Goal: Information Seeking & Learning: Learn about a topic

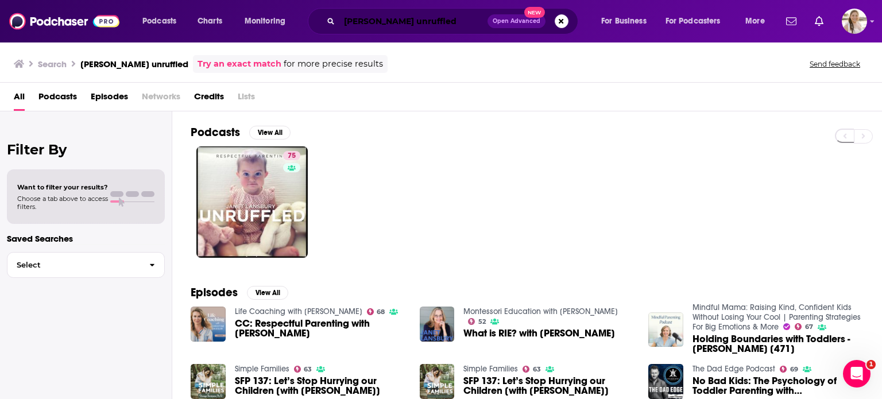
click at [365, 21] on input "[PERSON_NAME] unruffled" at bounding box center [413, 21] width 148 height 18
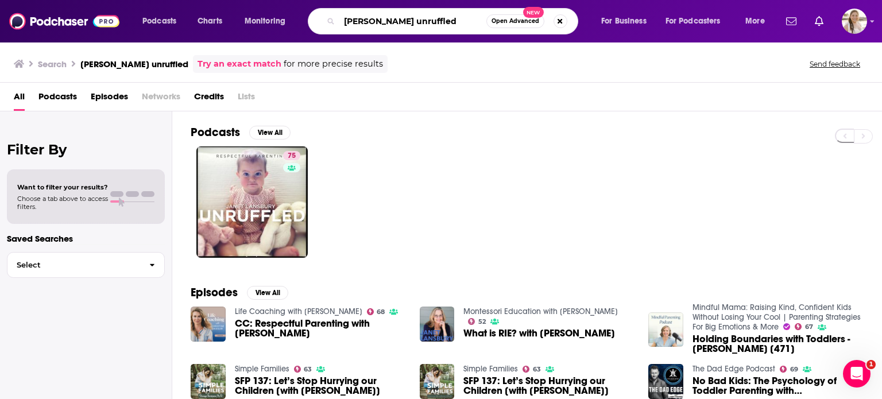
click at [365, 21] on input "[PERSON_NAME] unruffled" at bounding box center [412, 21] width 147 height 18
type input "baseball bucket list"
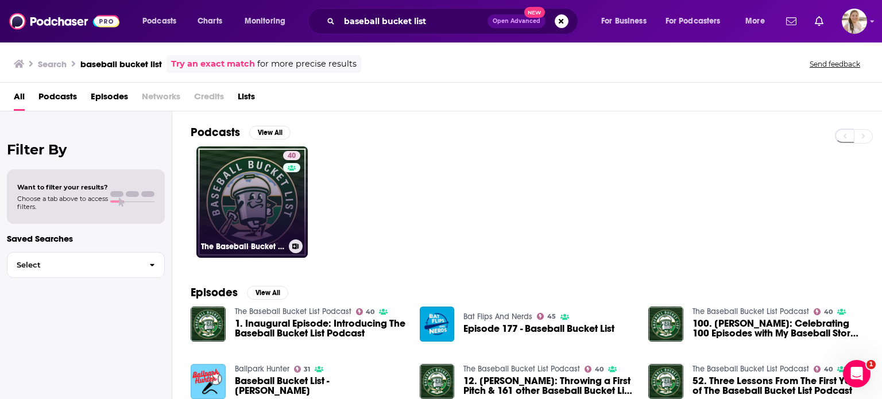
click at [251, 229] on link "40 The Baseball Bucket List Podcast" at bounding box center [251, 201] width 111 height 111
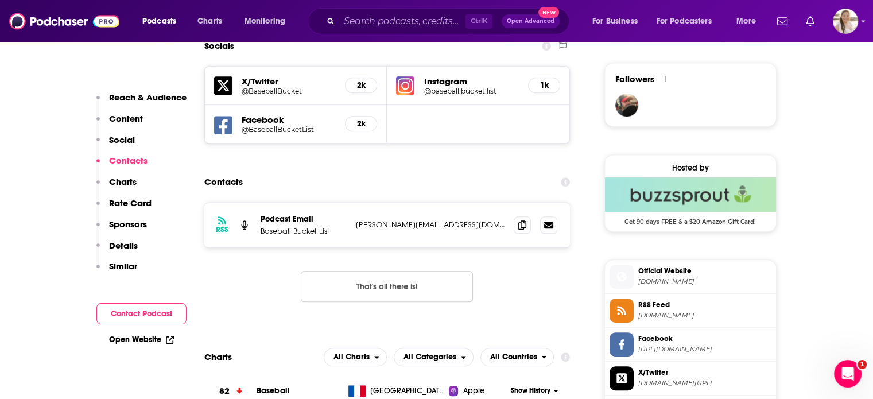
scroll to position [899, 0]
